Goal: Transaction & Acquisition: Purchase product/service

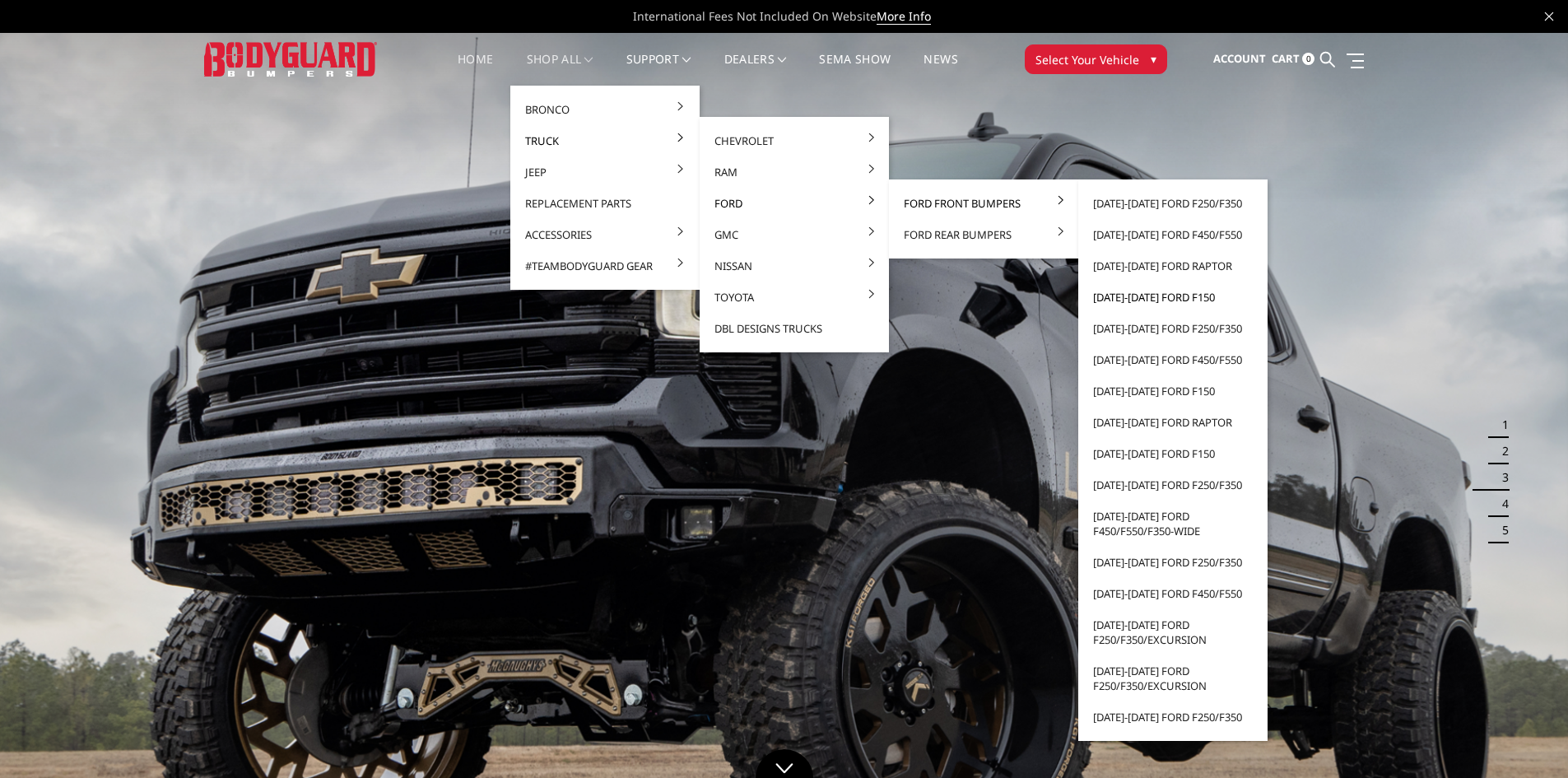
click at [1166, 291] on link "[DATE]-[DATE] Ford F150" at bounding box center [1173, 296] width 176 height 31
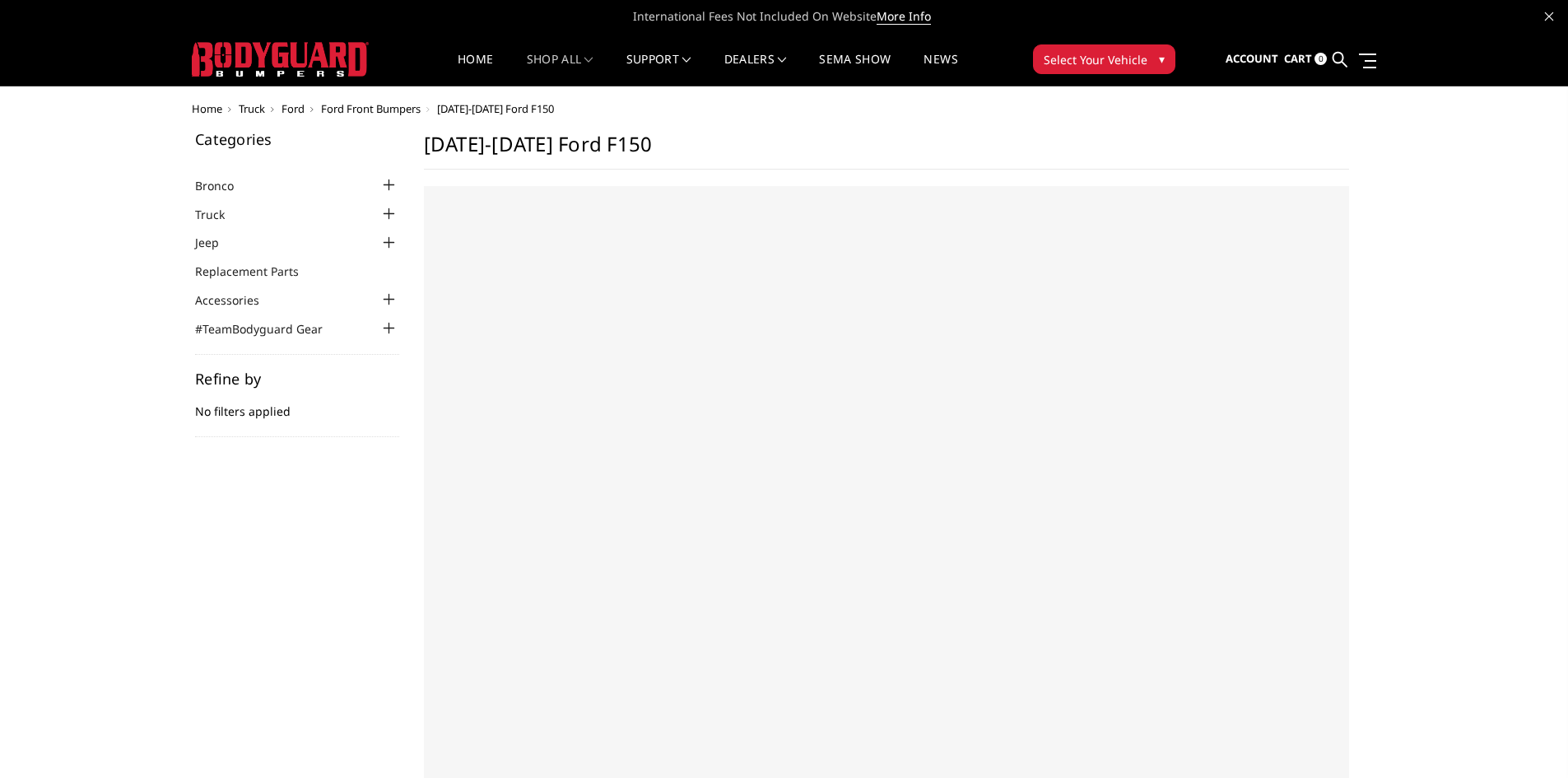
select select "US"
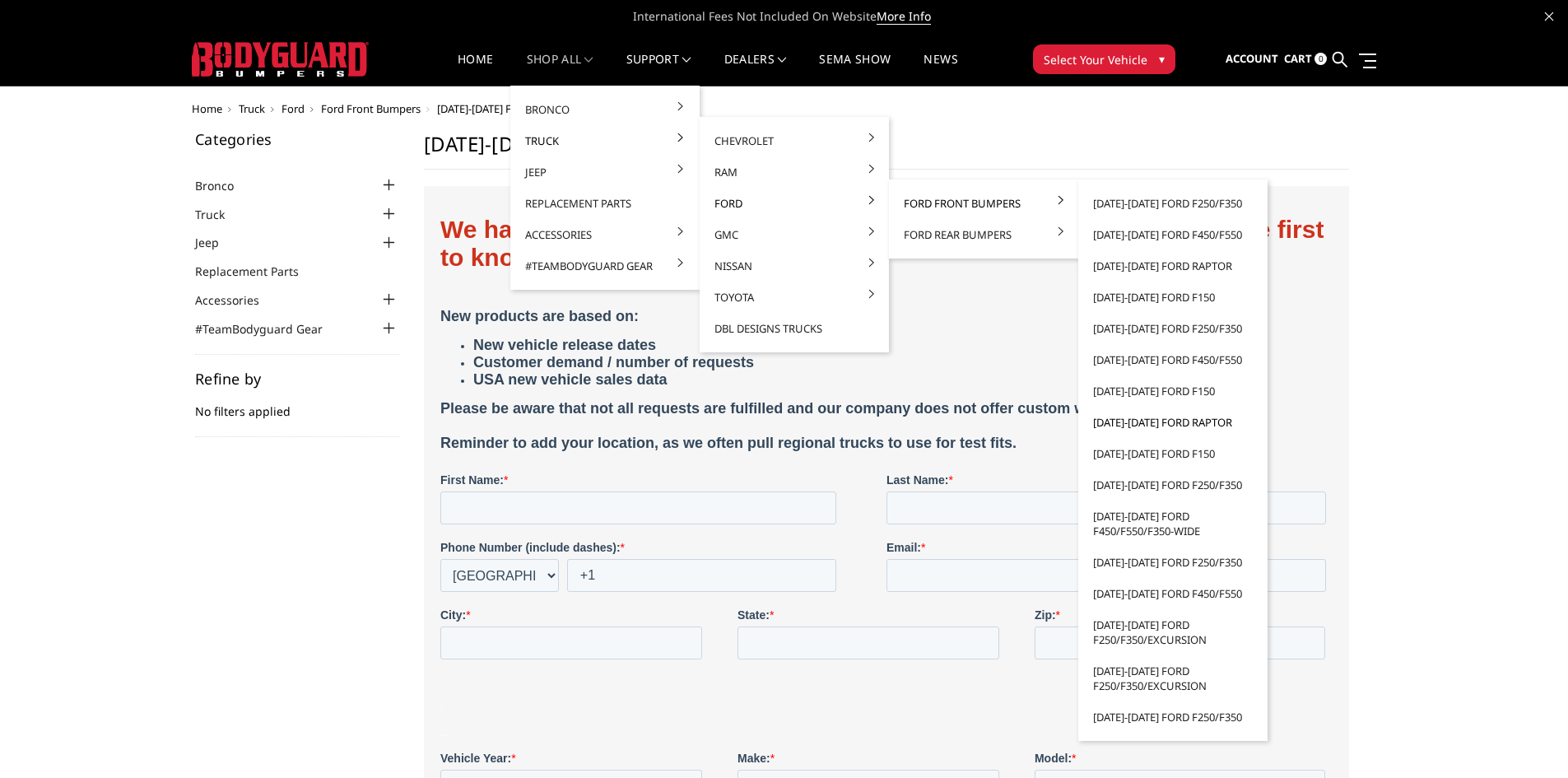
click at [1160, 420] on link "[DATE]-[DATE] Ford Raptor" at bounding box center [1173, 422] width 176 height 31
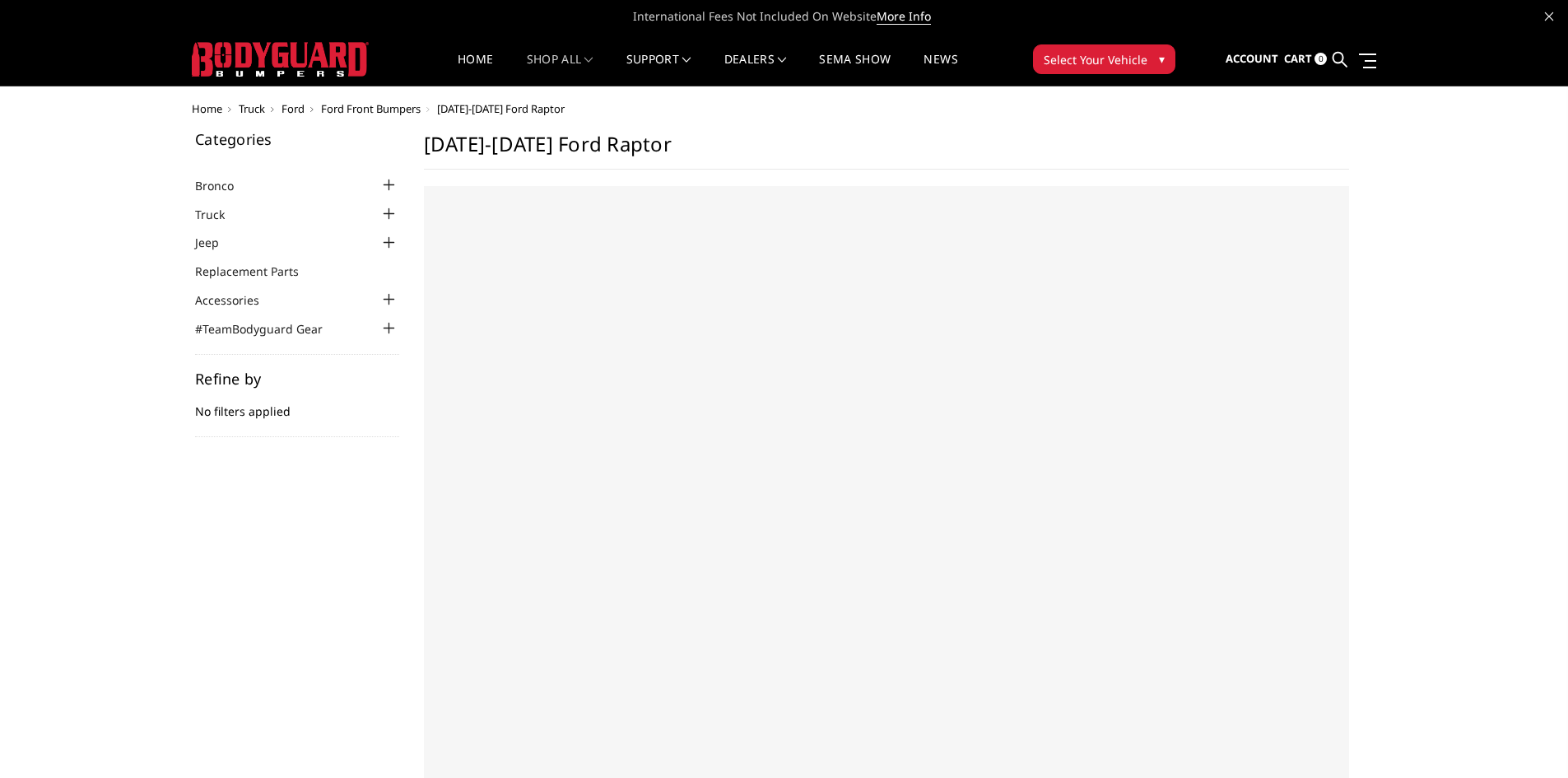
select select "US"
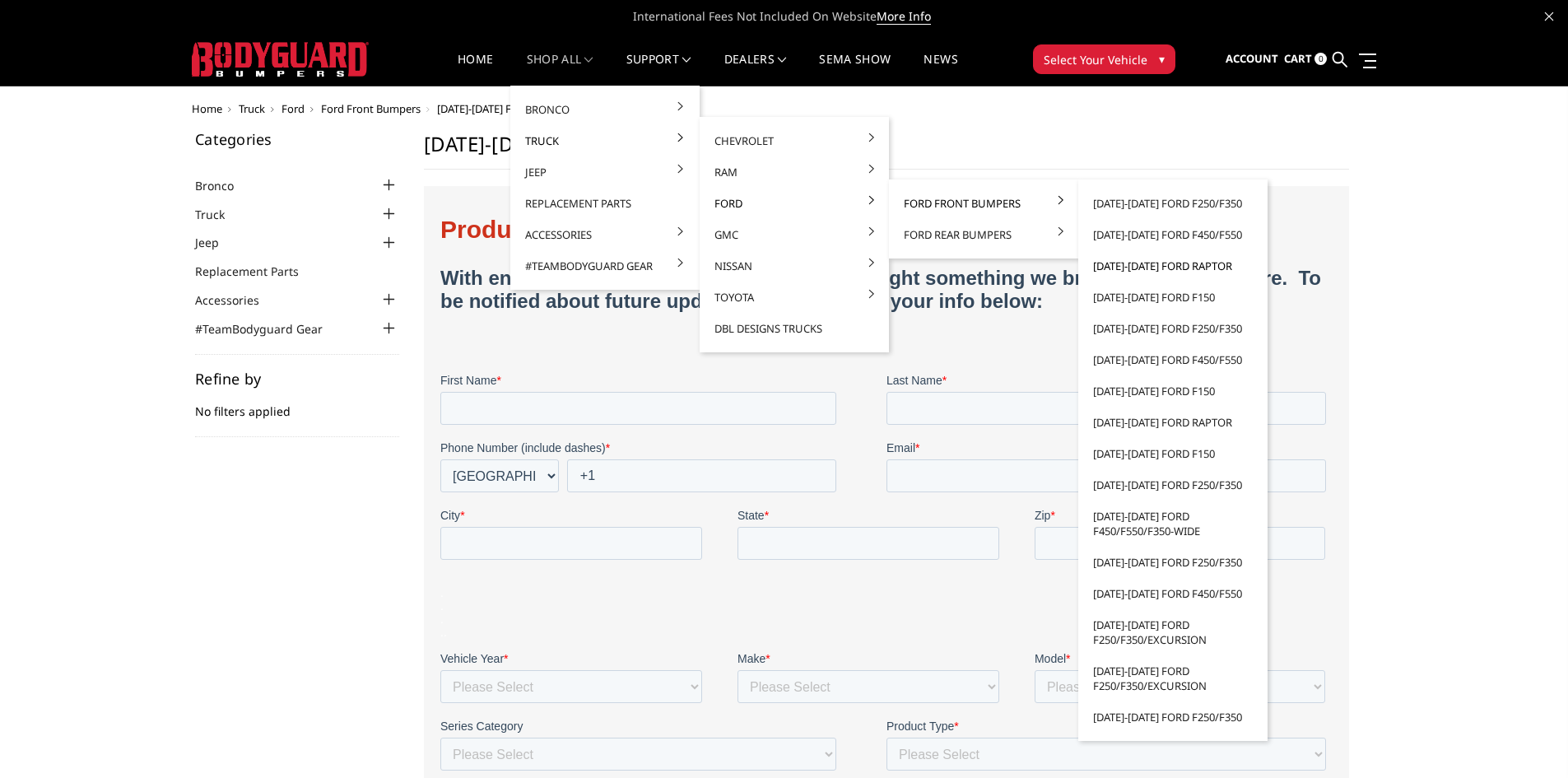
click at [1191, 268] on link "[DATE]-[DATE] Ford Raptor" at bounding box center [1173, 265] width 176 height 31
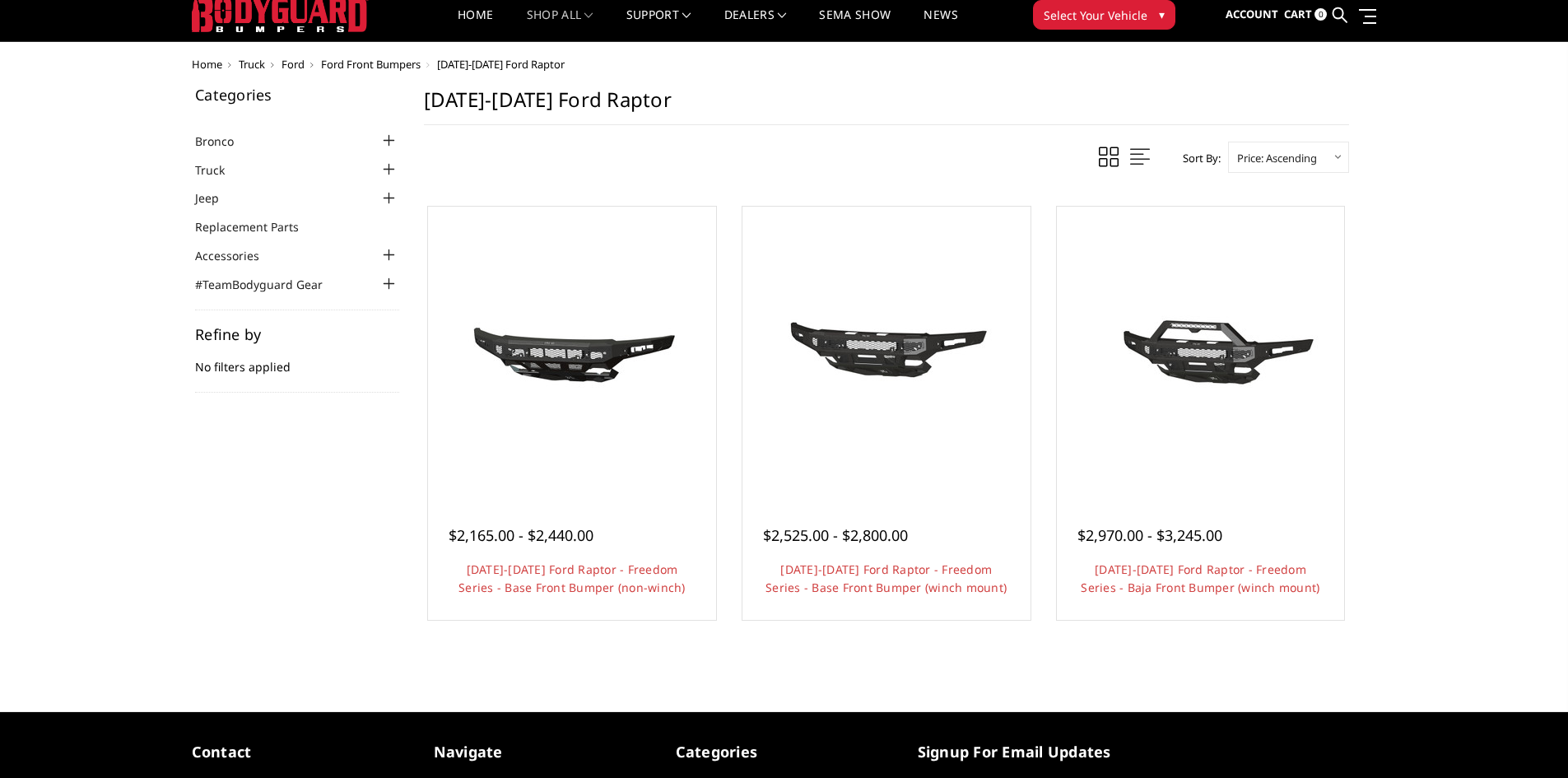
scroll to position [83, 0]
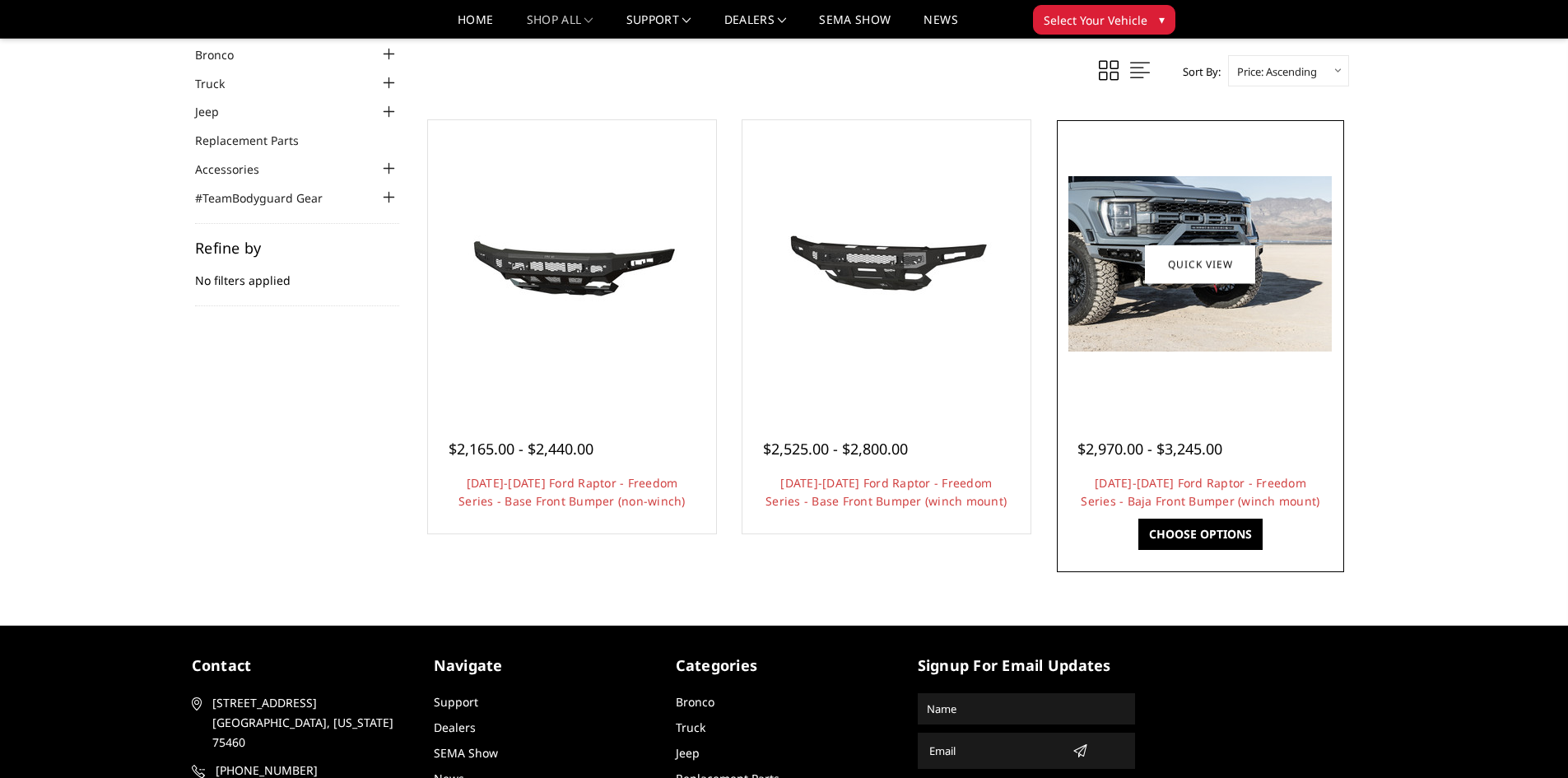
click at [1151, 333] on img at bounding box center [1201, 264] width 264 height 175
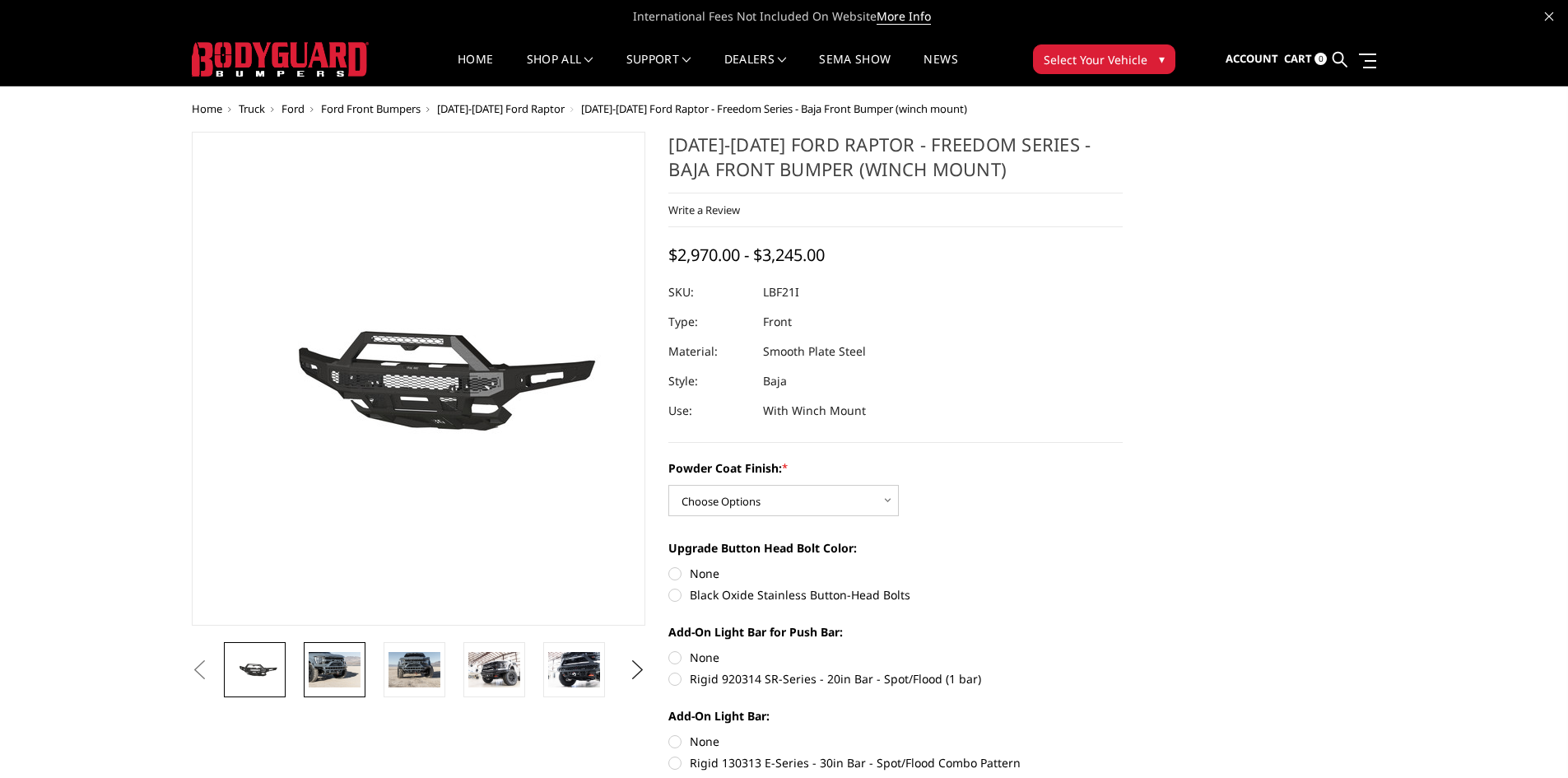
click at [338, 679] on img at bounding box center [335, 669] width 52 height 34
